Goal: Task Accomplishment & Management: Complete application form

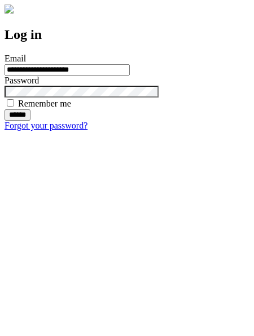
type input "**********"
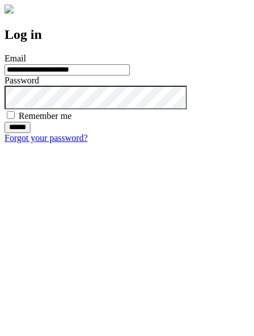
click at [30, 133] on input "******" at bounding box center [18, 127] width 26 height 11
